Goal: Information Seeking & Learning: Compare options

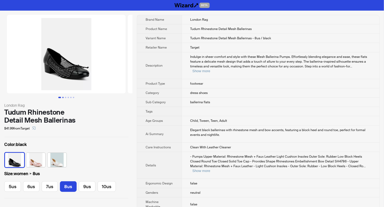
click at [63, 97] on button "Go to slide 2" at bounding box center [62, 97] width 1 height 1
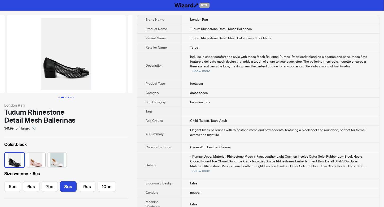
click at [68, 97] on button "Go to slide 4" at bounding box center [68, 97] width 1 height 1
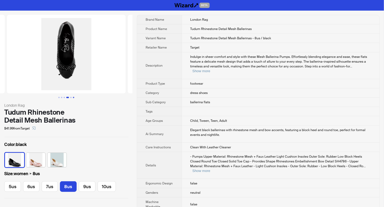
click at [73, 97] on button "Go to slide 6" at bounding box center [73, 97] width 1 height 1
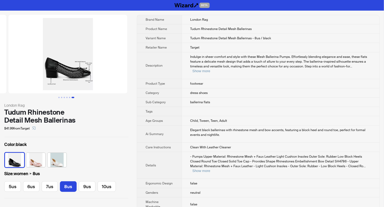
scroll to position [0, 604]
click at [76, 97] on ul at bounding box center [66, 97] width 132 height 1
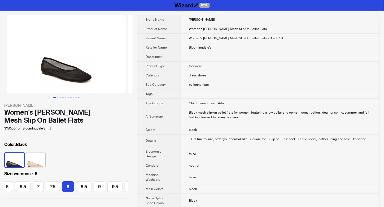
scroll to position [0, 55]
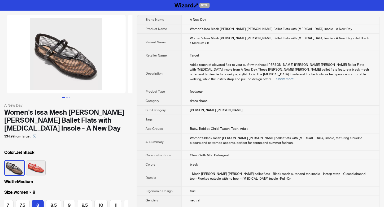
scroll to position [0, 70]
click at [66, 97] on button "Go to slide 2" at bounding box center [66, 97] width 1 height 1
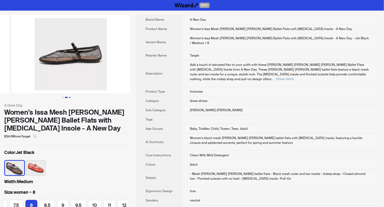
scroll to position [0, 121]
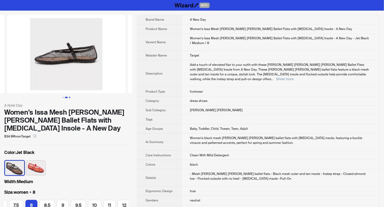
click at [69, 97] on button "Go to slide 3" at bounding box center [69, 97] width 1 height 1
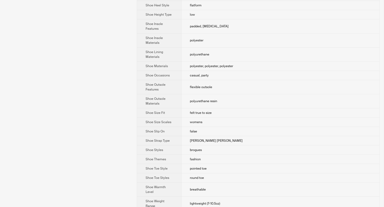
scroll to position [532, 0]
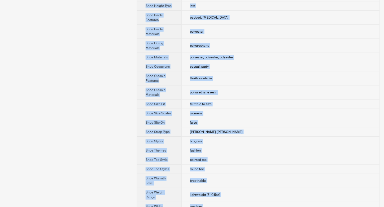
drag, startPoint x: 189, startPoint y: 18, endPoint x: 231, endPoint y: 199, distance: 185.2
copy tbody "A New Day Product Name Women's Issa Mesh Mary Jane Ballet Flats with Memory Foa…"
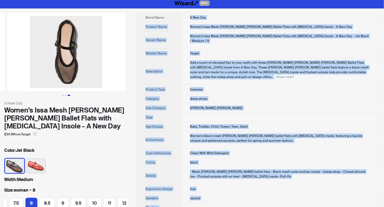
scroll to position [0, 0]
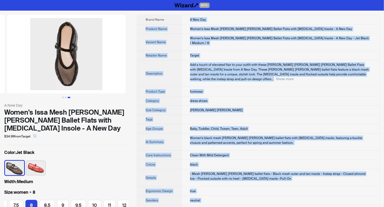
click at [153, 186] on th "Ergonomic Design" at bounding box center [159, 190] width 44 height 9
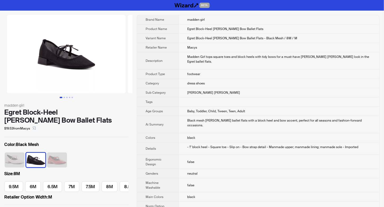
click at [254, 81] on td "dress shoes" at bounding box center [278, 83] width 201 height 9
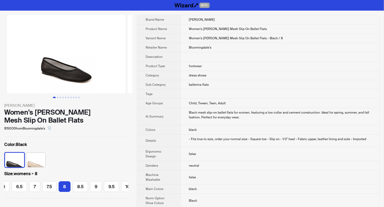
scroll to position [0, 55]
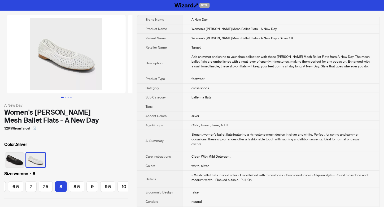
scroll to position [0, 70]
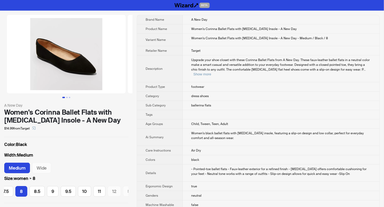
scroll to position [0, 83]
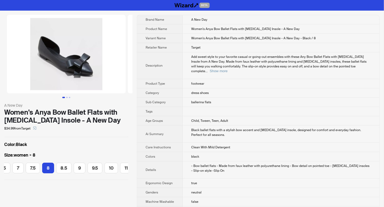
scroll to position [0, 25]
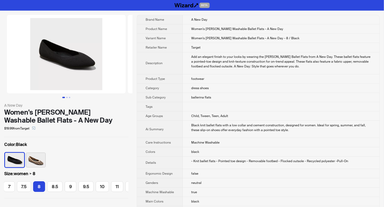
scroll to position [0, 70]
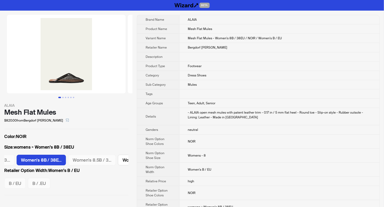
scroll to position [0, 291]
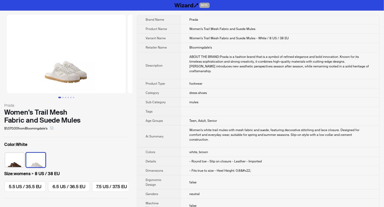
scroll to position [0, 405]
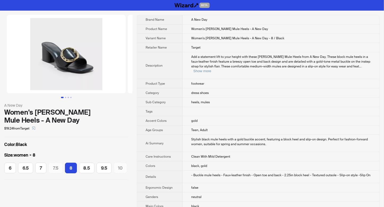
scroll to position [0, 11]
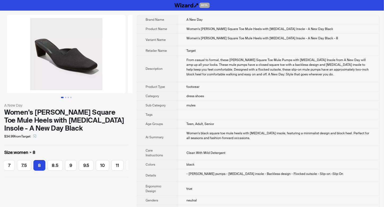
scroll to position [0, 40]
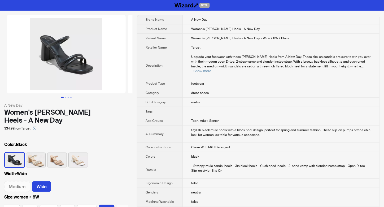
scroll to position [0, 319]
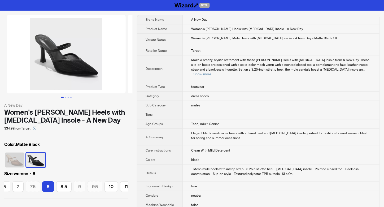
scroll to position [0, 25]
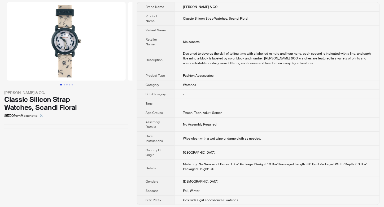
scroll to position [13, 0]
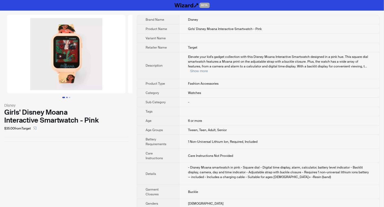
click at [67, 97] on button "Go to slide 2" at bounding box center [66, 97] width 1 height 1
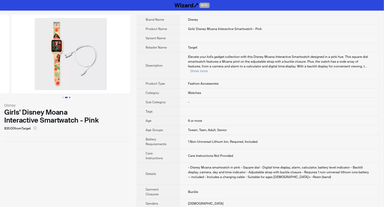
scroll to position [0, 121]
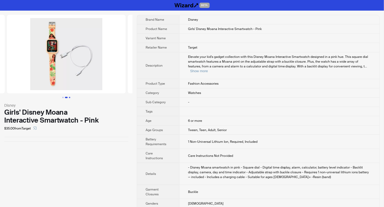
click at [69, 97] on button "Go to slide 3" at bounding box center [69, 97] width 1 height 1
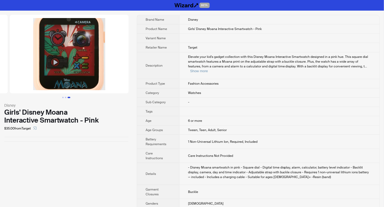
scroll to position [0, 242]
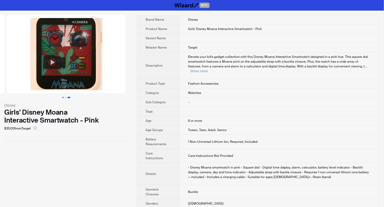
click at [62, 97] on button "Go to slide 1" at bounding box center [62, 97] width 1 height 1
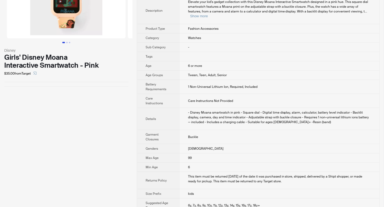
scroll to position [70, 0]
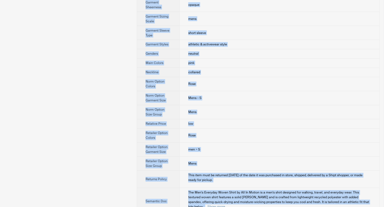
scroll to position [314, 0]
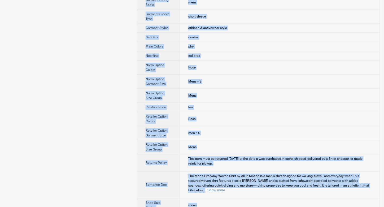
drag, startPoint x: 186, startPoint y: 16, endPoint x: 207, endPoint y: 200, distance: 185.3
copy tbody "All in Motion Product Name Men's Everyday Woven Shirt - All In Motion Variant N…"
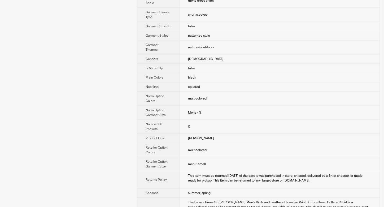
scroll to position [412, 0]
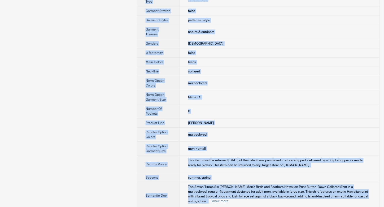
drag, startPoint x: 183, startPoint y: 17, endPoint x: 201, endPoint y: 198, distance: 182.1
copy tbody "Seven Times Six Product Name Seven Times Six [PERSON_NAME] Men's Birds And Feat…"
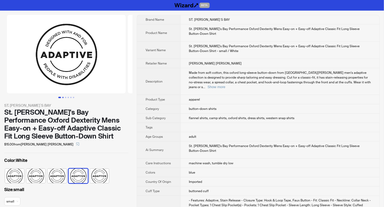
click at [63, 97] on button "Go to slide 2" at bounding box center [62, 97] width 1 height 1
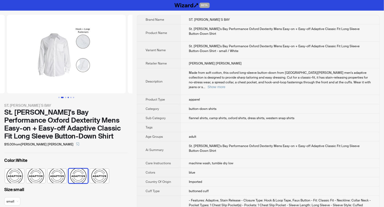
click at [68, 97] on button "Go to slide 4" at bounding box center [68, 97] width 1 height 1
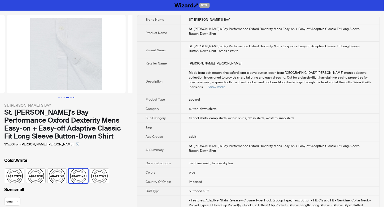
click at [73, 97] on button "Go to slide 6" at bounding box center [73, 97] width 1 height 1
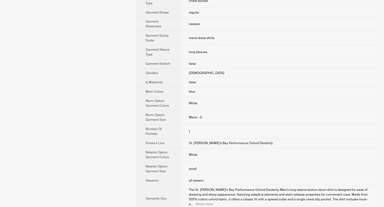
scroll to position [329, 0]
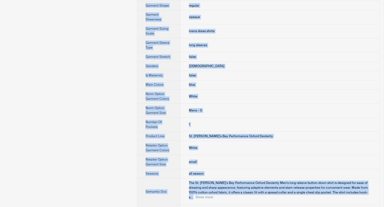
drag, startPoint x: 189, startPoint y: 19, endPoint x: 197, endPoint y: 199, distance: 180.5
copy tbody "ST. JOHN`S BAY Product Name St. John's Bay Performance Oxford Dexterity Mens Ea…"
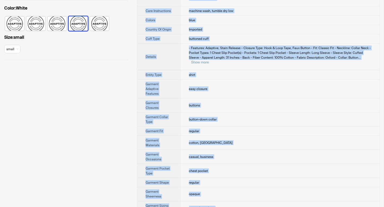
scroll to position [46, 0]
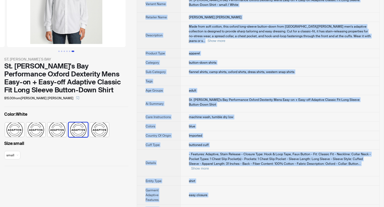
click at [113, 155] on div "Size : small small" at bounding box center [66, 150] width 124 height 21
click at [84, 151] on div "Size : small small" at bounding box center [66, 150] width 124 height 21
click at [258, 112] on td "machine wash, tumble dry low" at bounding box center [279, 116] width 199 height 9
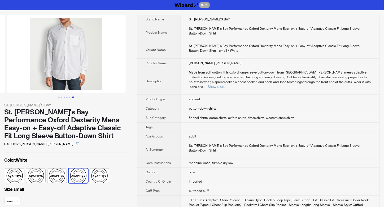
scroll to position [0, 0]
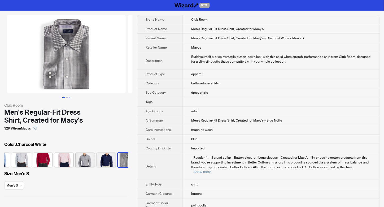
scroll to position [0, 140]
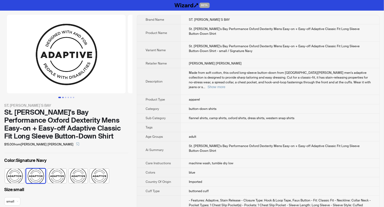
click at [63, 97] on button "Go to slide 2" at bounding box center [62, 97] width 1 height 1
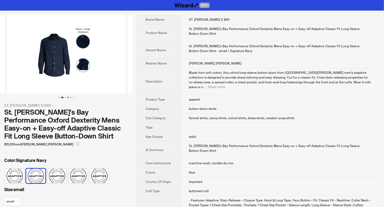
click at [68, 97] on button "Go to slide 4" at bounding box center [68, 97] width 1 height 1
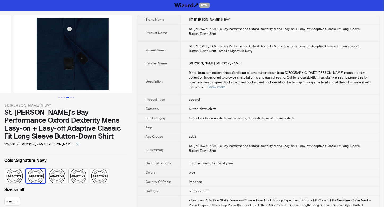
scroll to position [0, 362]
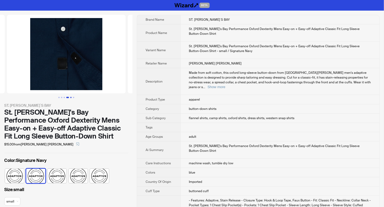
click at [70, 98] on button "Go to slide 5" at bounding box center [70, 97] width 1 height 1
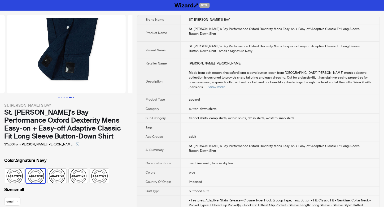
click at [73, 98] on button "Go to slide 6" at bounding box center [73, 97] width 1 height 1
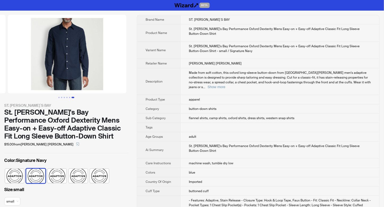
scroll to position [0, 604]
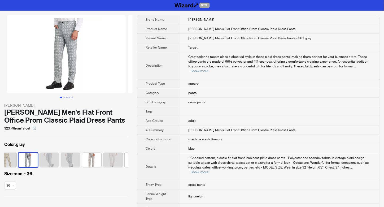
scroll to position [0, 98]
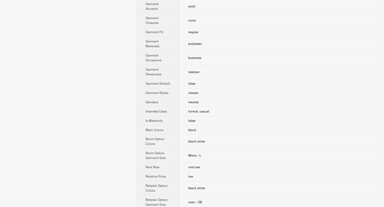
scroll to position [276, 0]
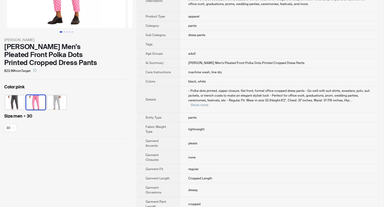
scroll to position [70, 0]
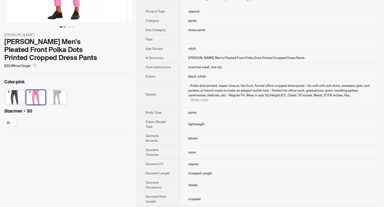
click at [64, 26] on button "Go to slide 2" at bounding box center [64, 26] width 1 height 1
click at [66, 26] on button "Go to slide 3" at bounding box center [66, 26] width 1 height 1
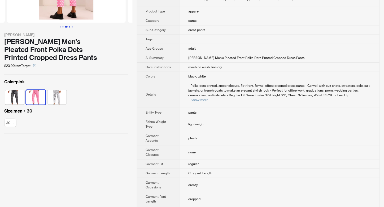
click at [69, 26] on button "Go to slide 4" at bounding box center [69, 26] width 1 height 1
click at [72, 26] on button "Go to slide 5" at bounding box center [72, 26] width 1 height 1
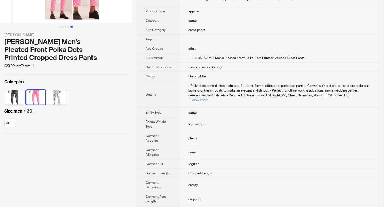
scroll to position [0, 483]
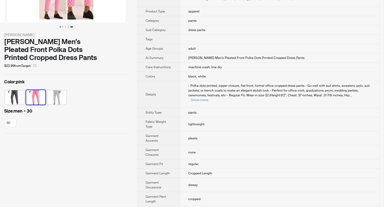
click at [60, 26] on button "Go to slide 1" at bounding box center [60, 26] width 1 height 1
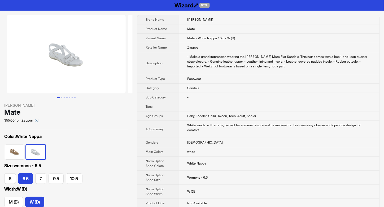
scroll to position [35, 0]
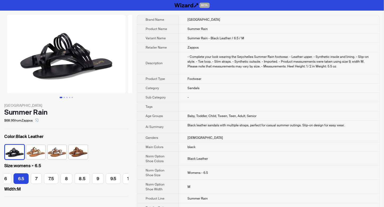
scroll to position [0, 5]
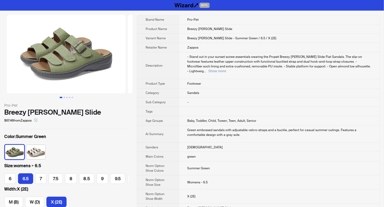
scroll to position [0, 5]
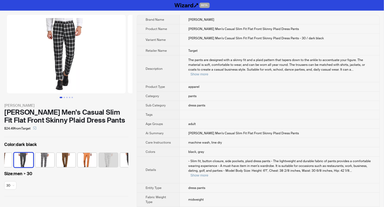
scroll to position [0, 34]
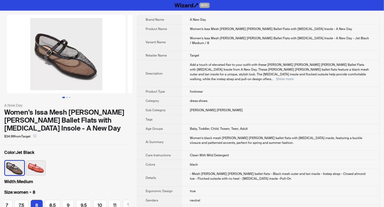
scroll to position [0, 70]
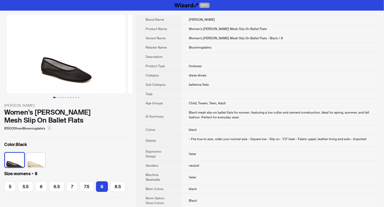
scroll to position [0, 55]
